Goal: Task Accomplishment & Management: Complete application form

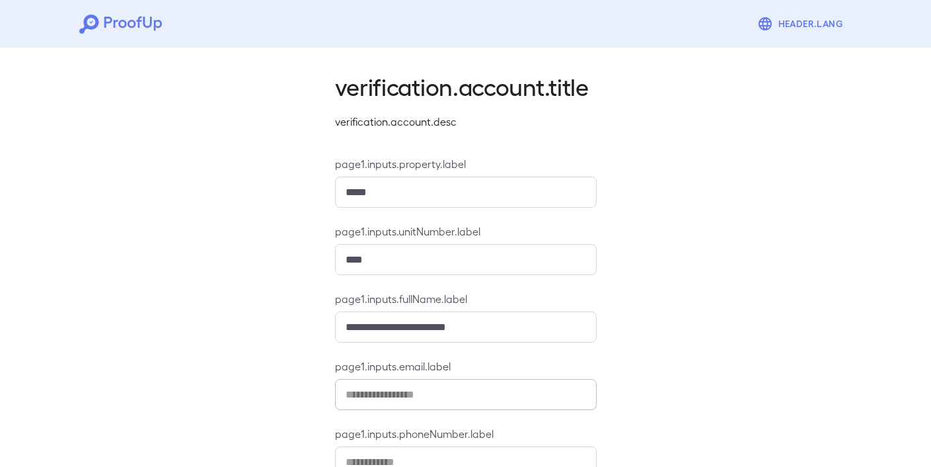
scroll to position [87, 0]
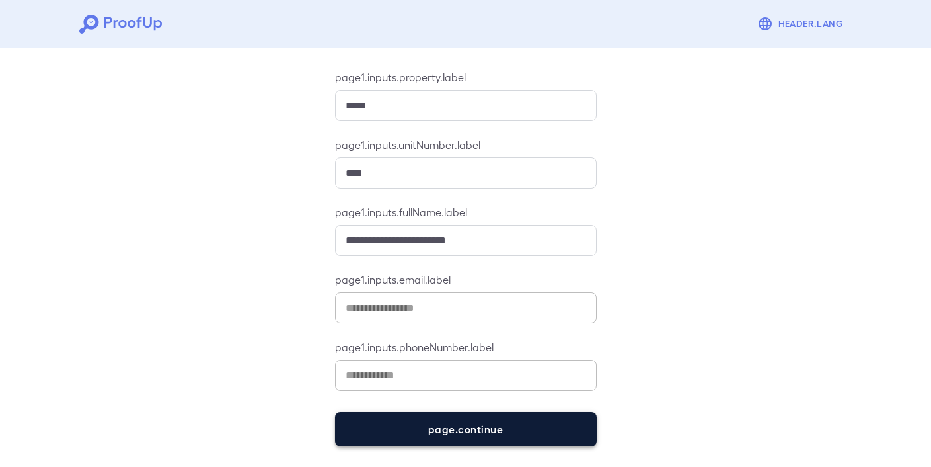
click at [484, 424] on button "page.continue" at bounding box center [466, 429] width 262 height 34
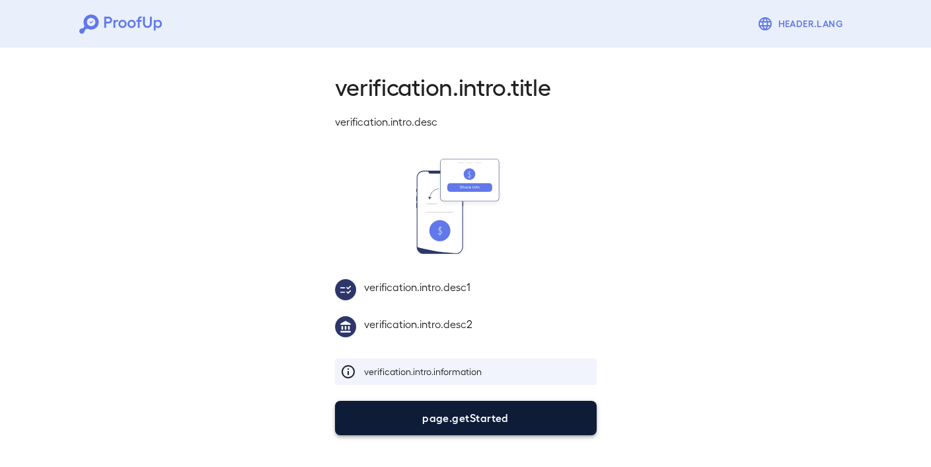
click at [484, 423] on button "page.getStarted" at bounding box center [466, 417] width 262 height 34
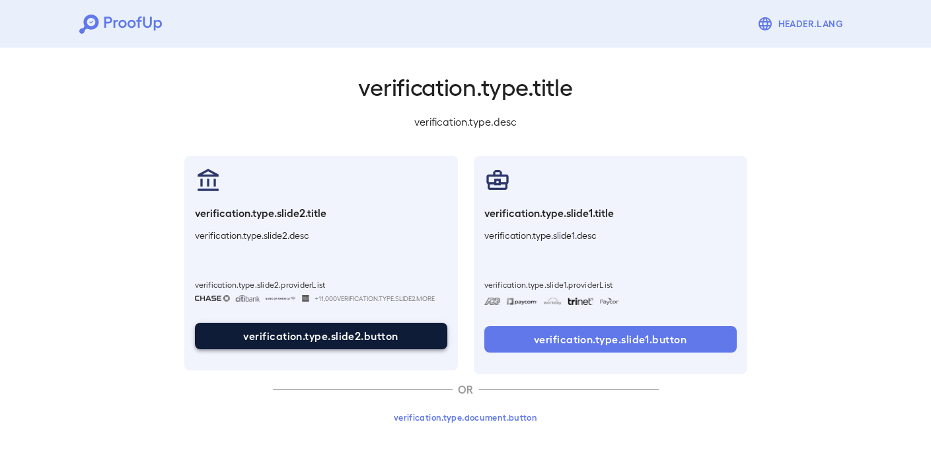
click at [368, 337] on button "verification.type.slide2.button" at bounding box center [321, 335] width 252 height 26
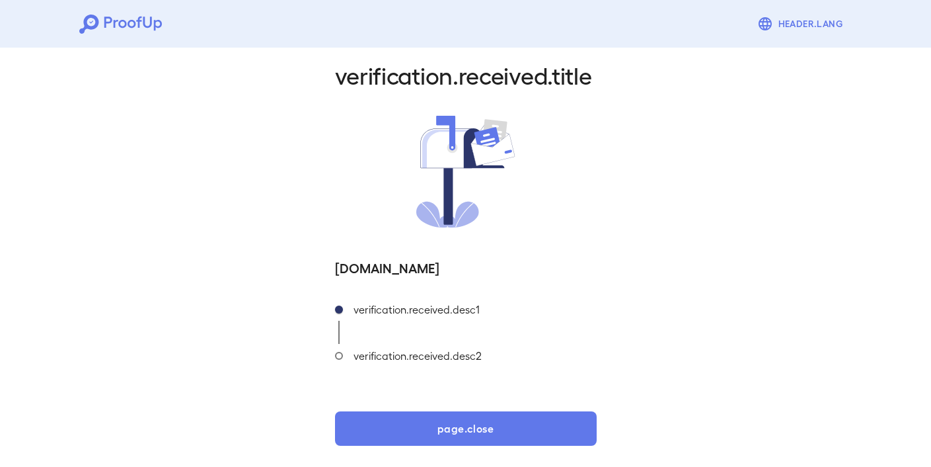
scroll to position [11, 0]
click at [87, 208] on div "verification.received.title [DOMAIN_NAME] [DOMAIN_NAME] [DOMAIN_NAME] [DOMAIN_N…" at bounding box center [465, 250] width 931 height 436
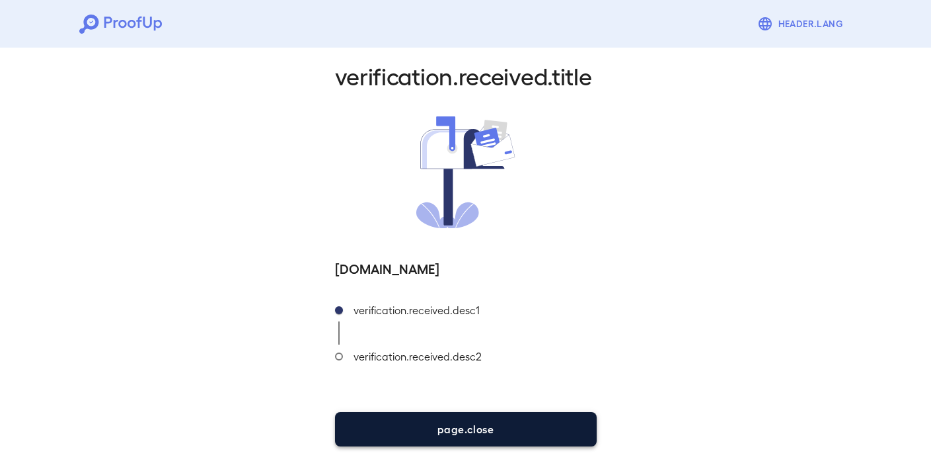
click at [484, 433] on button "page.close" at bounding box center [466, 429] width 262 height 34
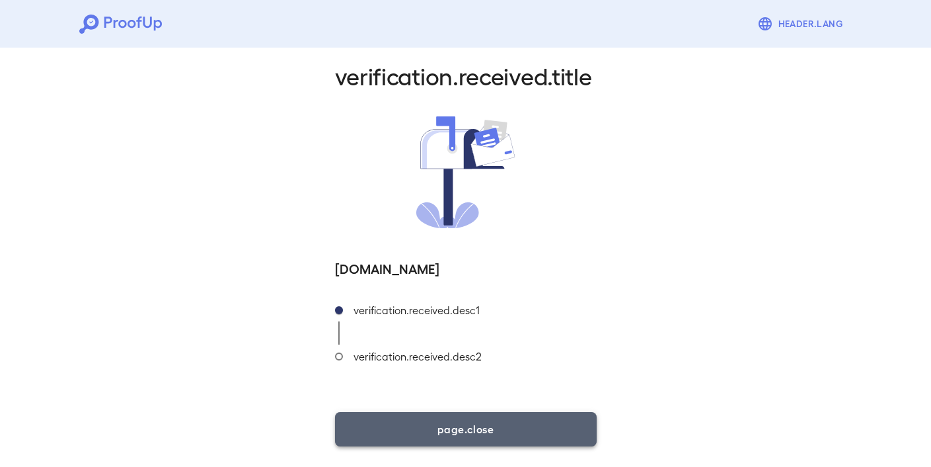
click at [482, 420] on button "page.close" at bounding box center [466, 429] width 262 height 34
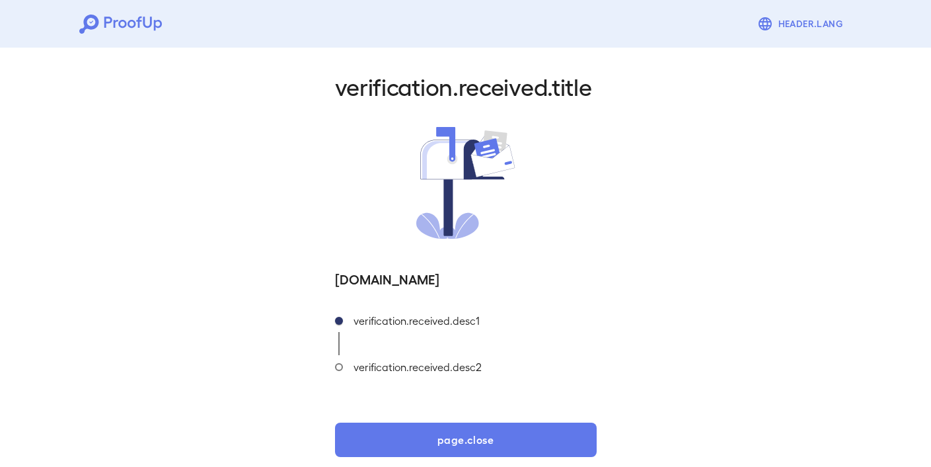
scroll to position [0, 0]
